Goal: Book appointment/travel/reservation

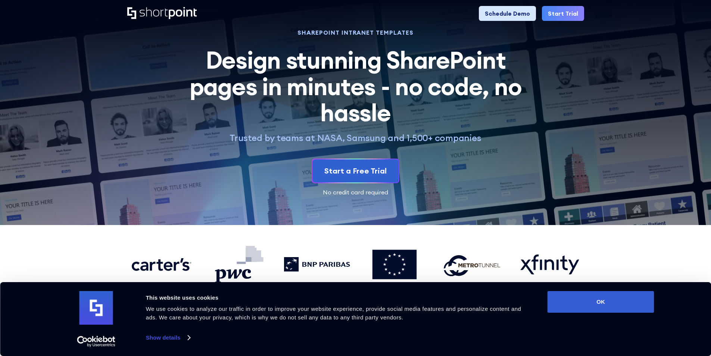
click at [504, 13] on link "Schedule Demo" at bounding box center [507, 13] width 57 height 15
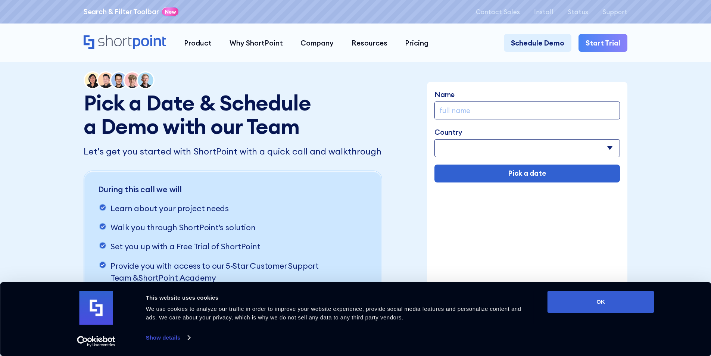
click at [146, 8] on link "Search & Filter Toolbar" at bounding box center [121, 11] width 75 height 11
